Goal: Task Accomplishment & Management: Manage account settings

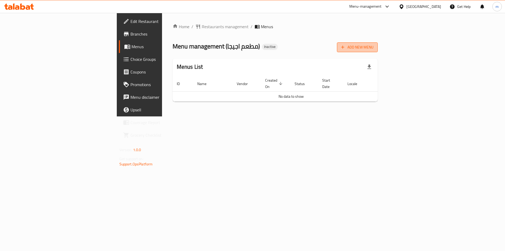
click at [373, 49] on span "Add New Menu" at bounding box center [357, 47] width 32 height 7
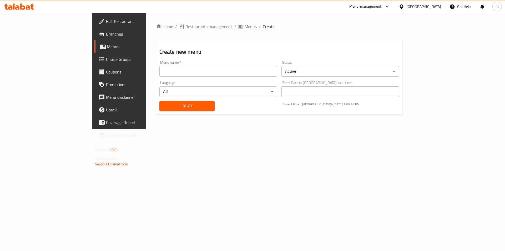
click at [218, 78] on div "Menu name   * Menu name *" at bounding box center [218, 68] width 122 height 20
click at [219, 73] on input "text" at bounding box center [218, 71] width 118 height 11
type input "[DATE]"
click at [159, 110] on button "Create" at bounding box center [186, 106] width 55 height 10
click at [107, 48] on span "Menus" at bounding box center [139, 46] width 65 height 6
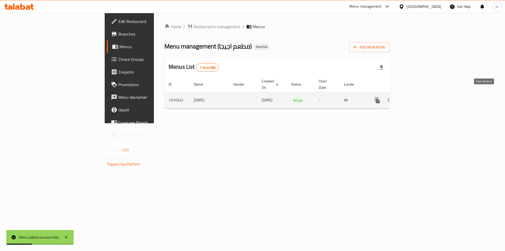
click at [418, 97] on icon "enhanced table" at bounding box center [415, 100] width 6 height 6
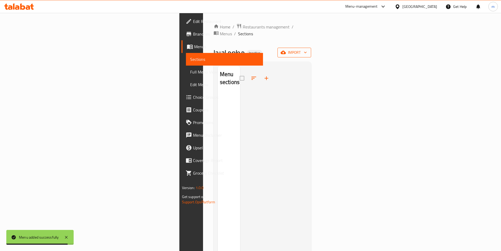
click at [286, 51] on icon "button" at bounding box center [283, 52] width 5 height 3
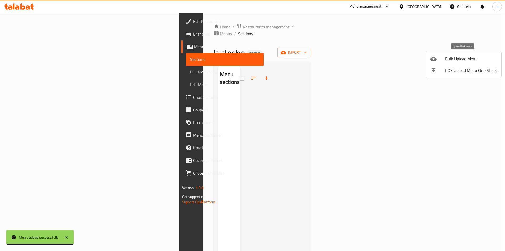
click at [473, 58] on span "Bulk Upload Menu" at bounding box center [471, 58] width 52 height 6
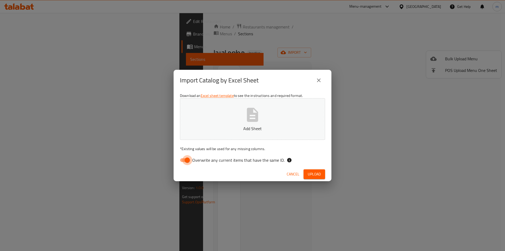
click at [183, 161] on input "Overwrite any current items that have the same ID." at bounding box center [187, 160] width 30 height 10
checkbox input "false"
click at [216, 132] on button "Add Sheet" at bounding box center [252, 119] width 145 height 42
click at [313, 177] on button "Upload" at bounding box center [315, 174] width 22 height 10
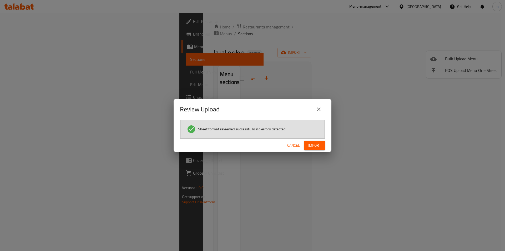
click at [315, 141] on button "Import" at bounding box center [314, 145] width 21 height 10
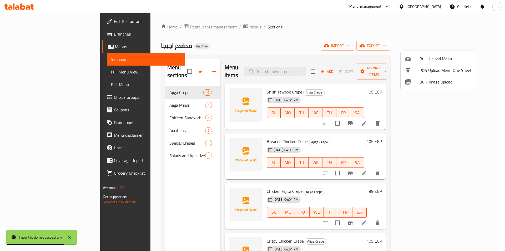
click at [381, 85] on div at bounding box center [252, 125] width 505 height 251
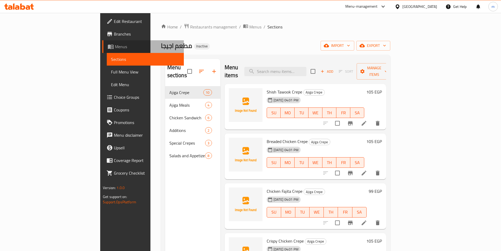
click at [115, 49] on span "Menus" at bounding box center [147, 46] width 65 height 6
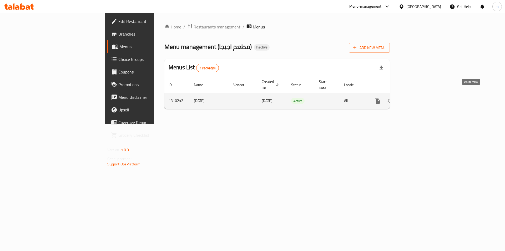
click at [406, 98] on icon "enhanced table" at bounding box center [403, 101] width 6 height 6
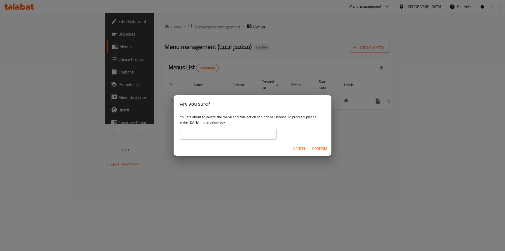
click at [249, 135] on input "text" at bounding box center [228, 134] width 97 height 11
type input "[DATE]"
click at [317, 150] on span "Confirm" at bounding box center [319, 148] width 15 height 7
